Goal: Transaction & Acquisition: Purchase product/service

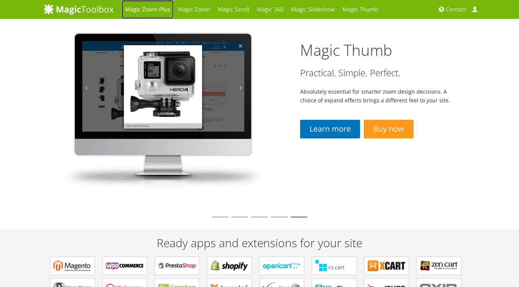
click at [143, 11] on link "Magic Zoom Plus" at bounding box center [147, 9] width 52 height 19
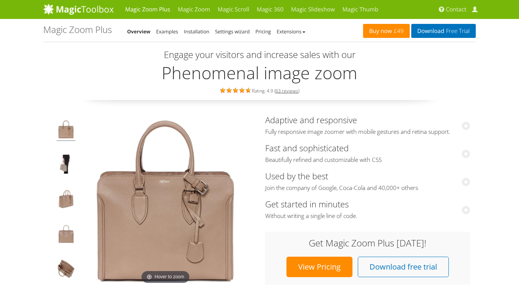
click at [379, 32] on link "Buy now £49" at bounding box center [386, 31] width 47 height 14
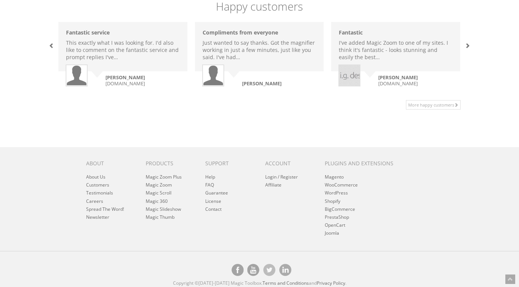
scroll to position [566, 0]
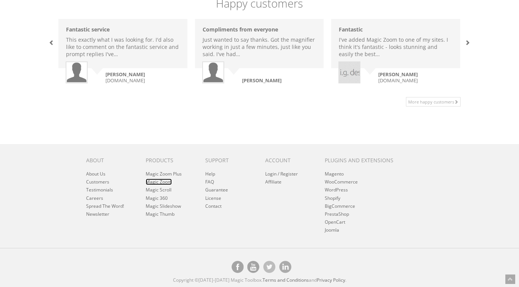
click at [167, 181] on link "Magic Zoom" at bounding box center [159, 182] width 26 height 6
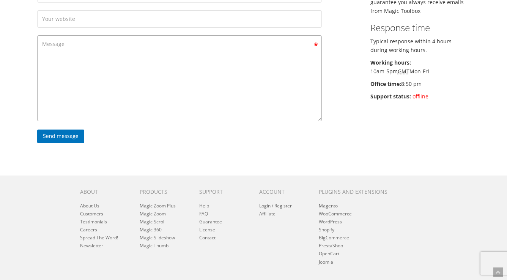
scroll to position [226, 0]
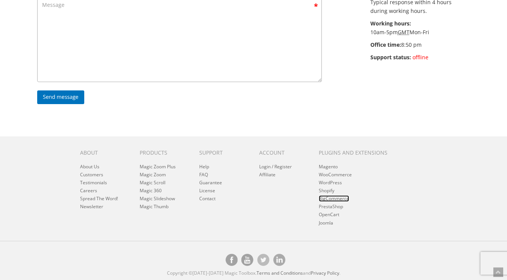
click at [331, 198] on link "BigCommerce" at bounding box center [334, 198] width 30 height 6
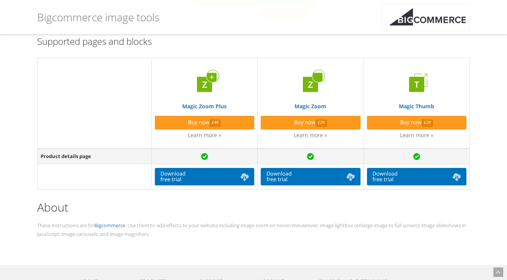
scroll to position [186, 0]
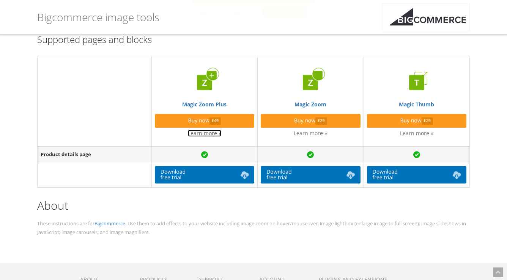
click at [221, 132] on link "Learn more »" at bounding box center [204, 132] width 33 height 7
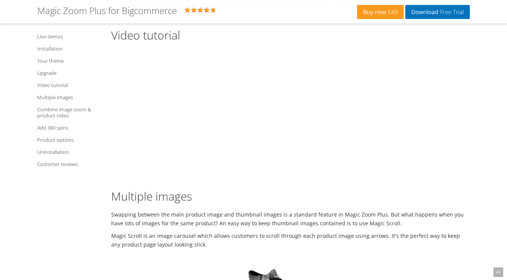
scroll to position [1858, 0]
